Goal: Navigation & Orientation: Find specific page/section

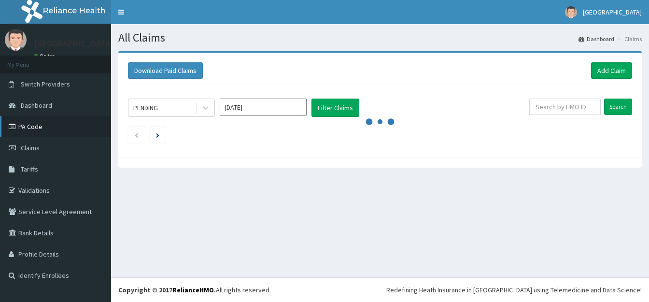
click at [40, 129] on link "PA Code" at bounding box center [55, 126] width 111 height 21
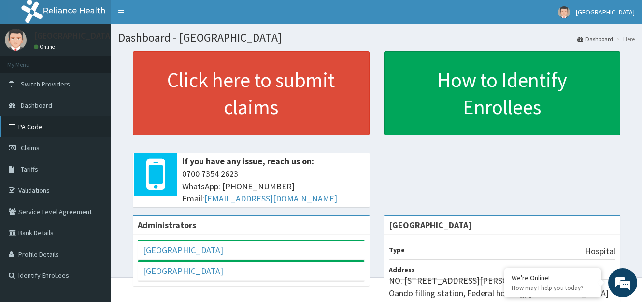
click at [33, 124] on link "PA Code" at bounding box center [55, 126] width 111 height 21
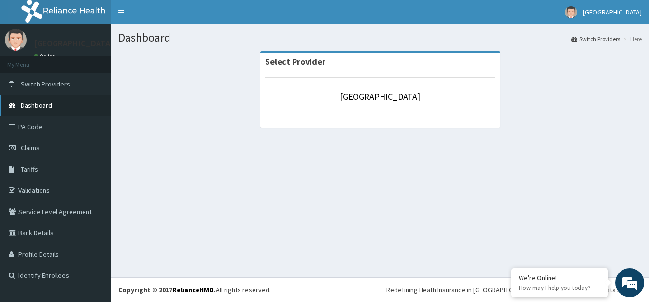
click at [76, 102] on link "Dashboard" at bounding box center [55, 105] width 111 height 21
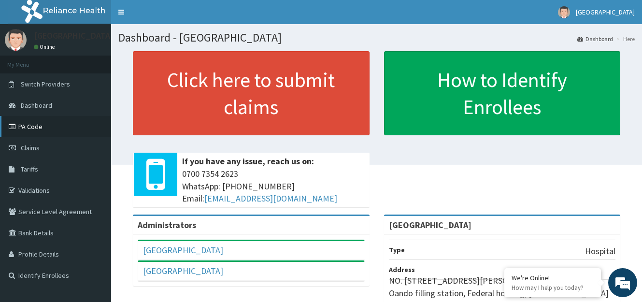
click at [40, 127] on link "PA Code" at bounding box center [55, 126] width 111 height 21
click at [45, 128] on link "PA Code" at bounding box center [55, 126] width 111 height 21
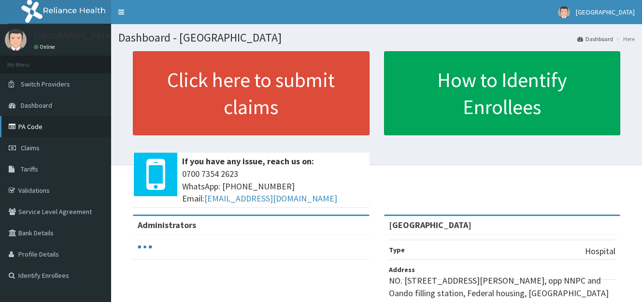
click at [51, 130] on link "PA Code" at bounding box center [55, 126] width 111 height 21
